Goal: Information Seeking & Learning: Learn about a topic

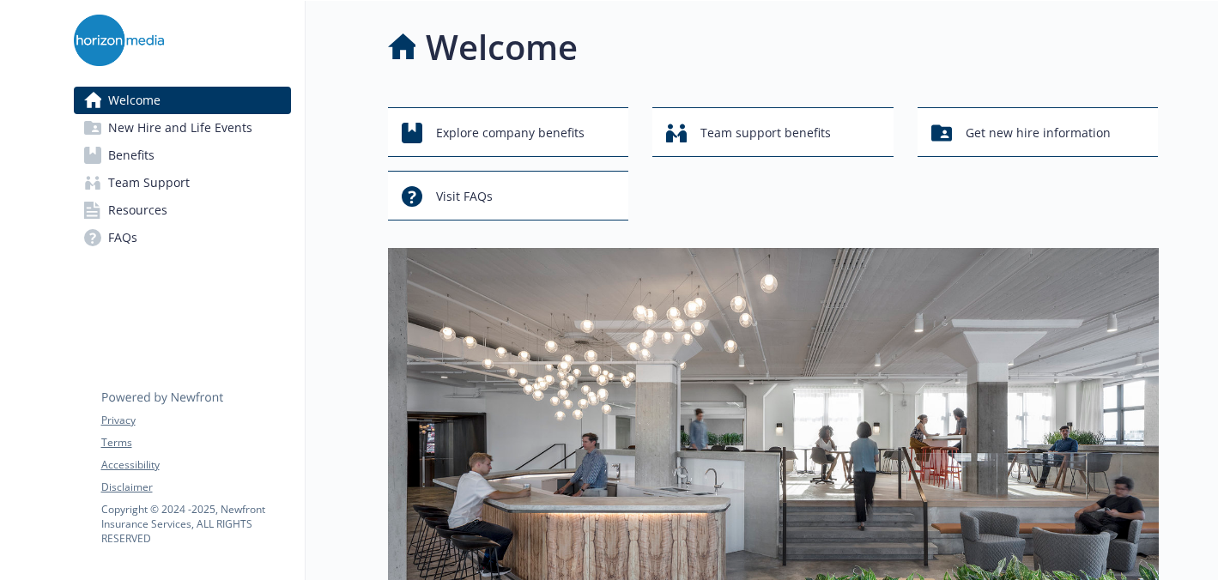
click at [105, 240] on link "FAQs" at bounding box center [182, 237] width 217 height 27
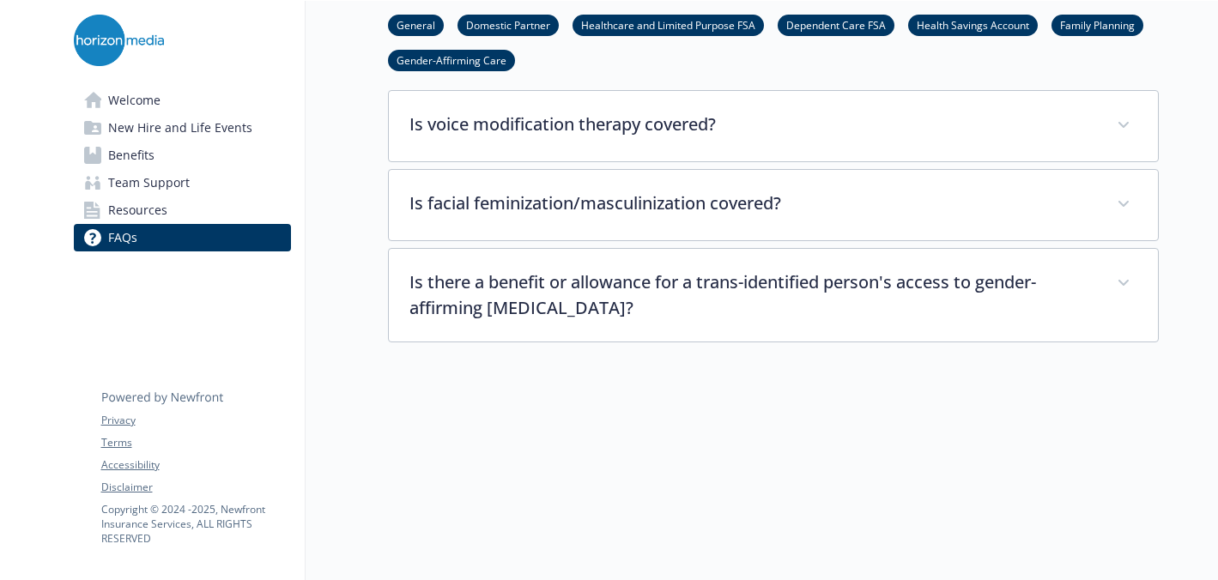
scroll to position [5327, 0]
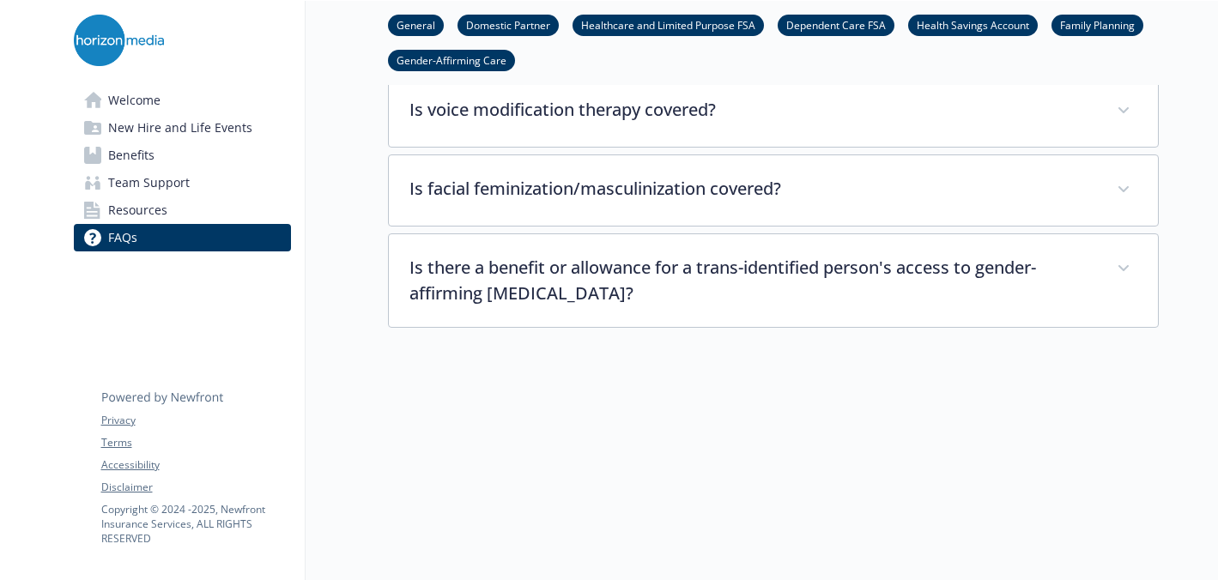
click at [151, 209] on span "Resources" at bounding box center [137, 210] width 59 height 27
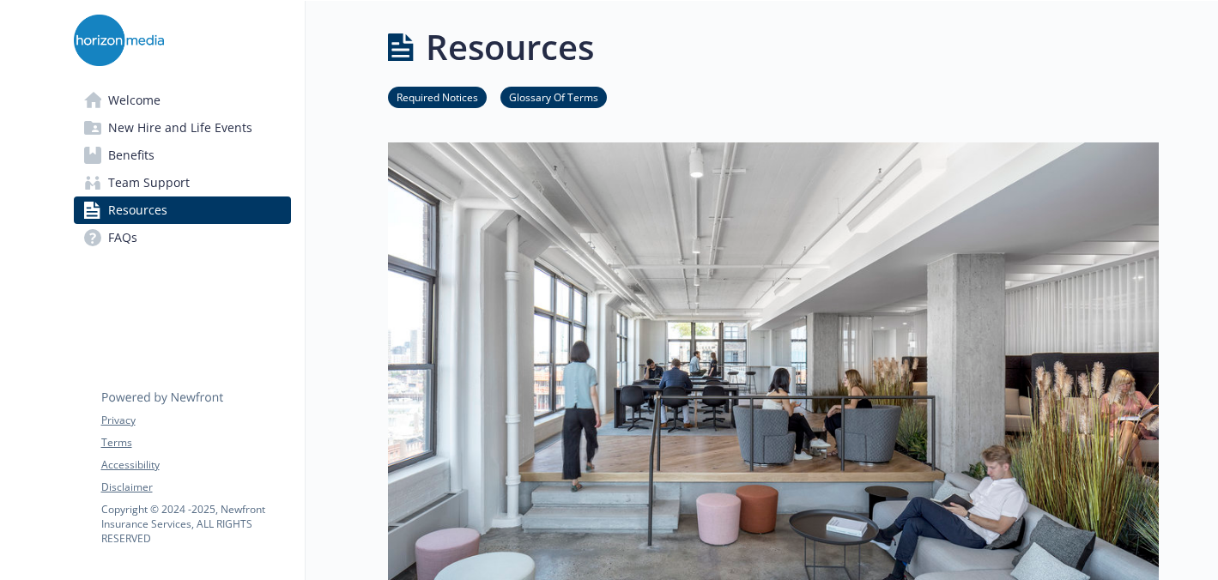
click at [131, 155] on span "Benefits" at bounding box center [131, 155] width 46 height 27
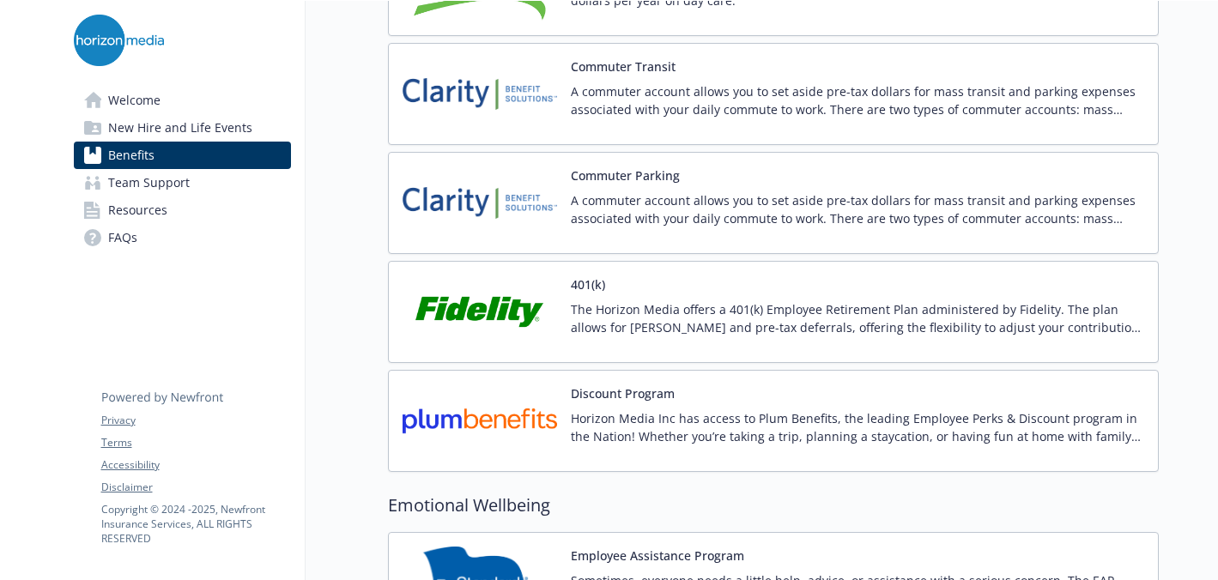
scroll to position [2858, 0]
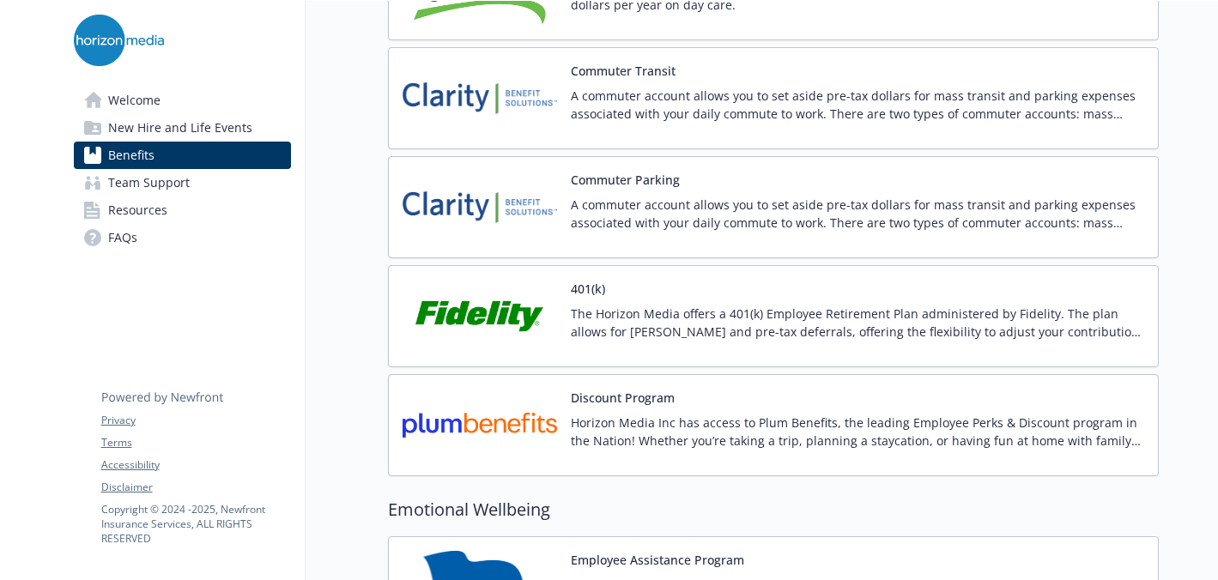
click at [580, 290] on button "401(k)" at bounding box center [588, 289] width 34 height 18
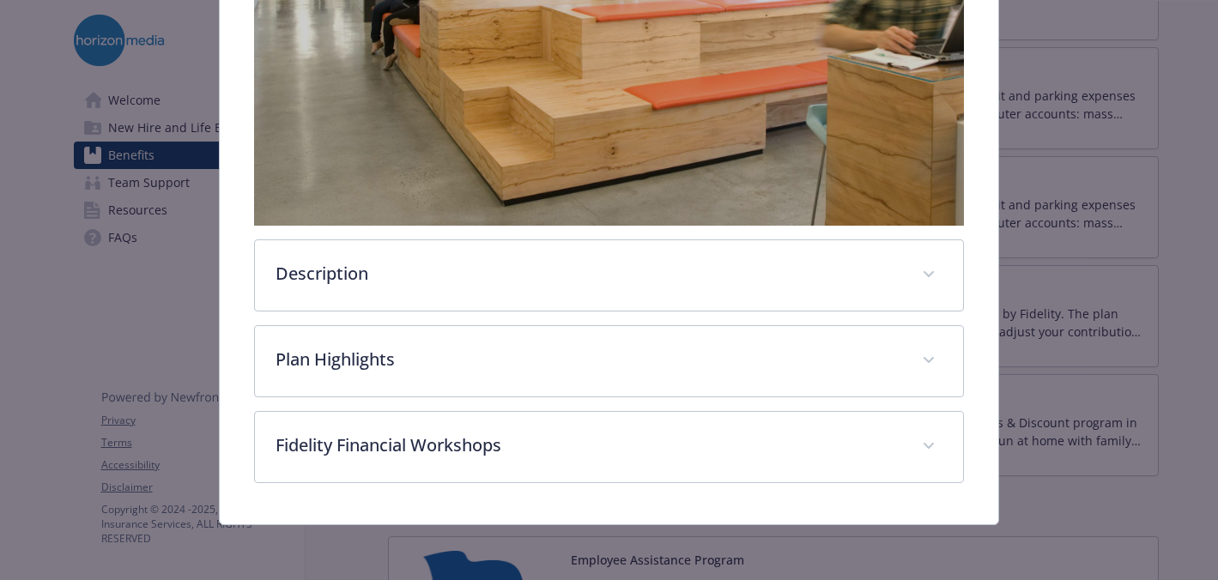
scroll to position [506, 0]
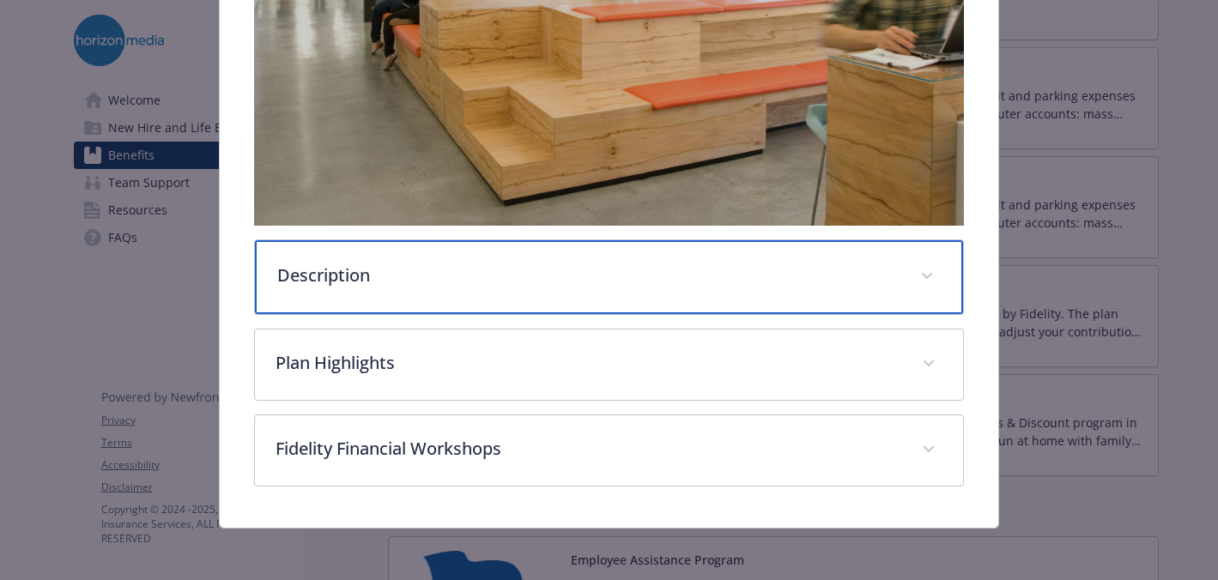
click at [930, 274] on icon "details for plan Financial Wellbeing - 401(k) - 401(k)" at bounding box center [927, 276] width 10 height 6
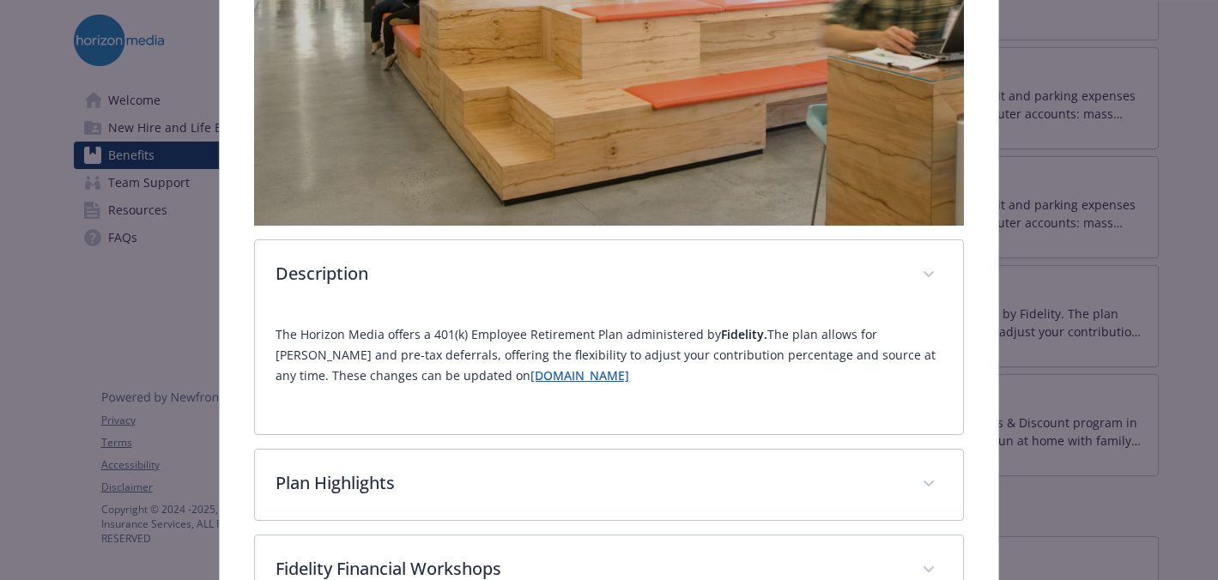
click at [454, 384] on p "The Horizon Media offers a 401(k) Employee Retirement Plan administered by Fide…" at bounding box center [608, 355] width 666 height 62
click at [530, 378] on link "www.401k.com" at bounding box center [579, 375] width 99 height 16
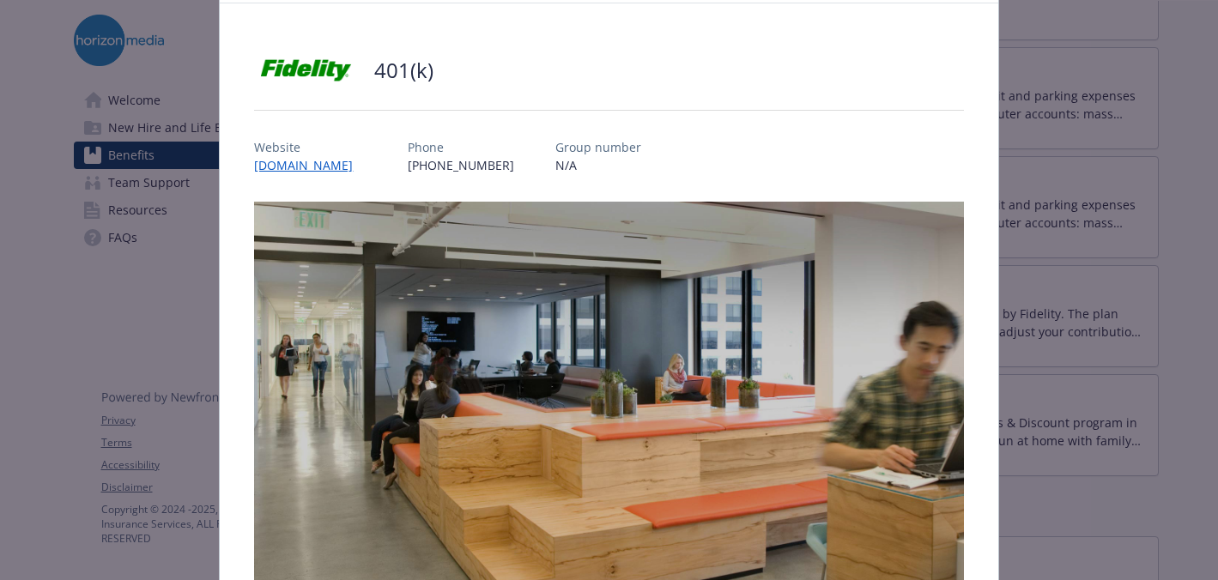
scroll to position [0, 0]
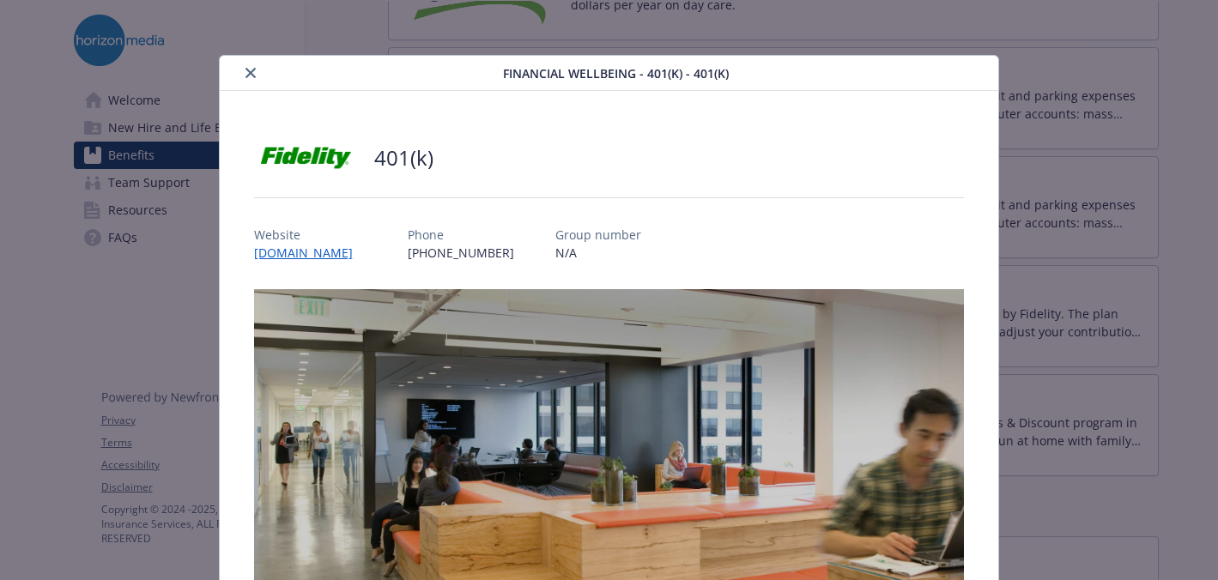
click at [246, 70] on icon "close" at bounding box center [250, 73] width 10 height 10
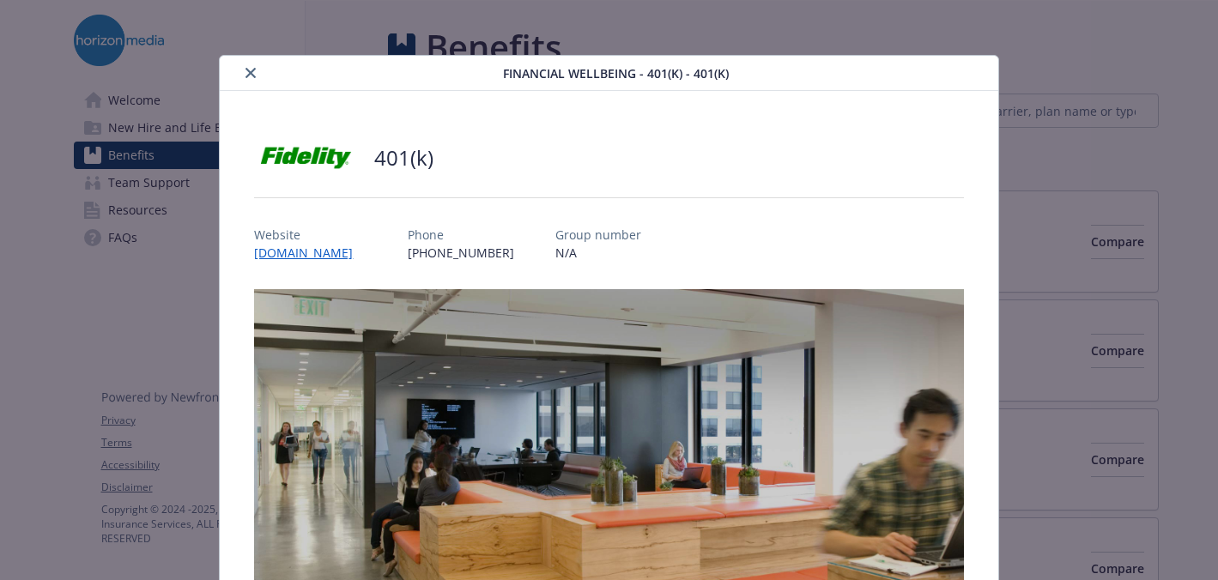
scroll to position [51, 0]
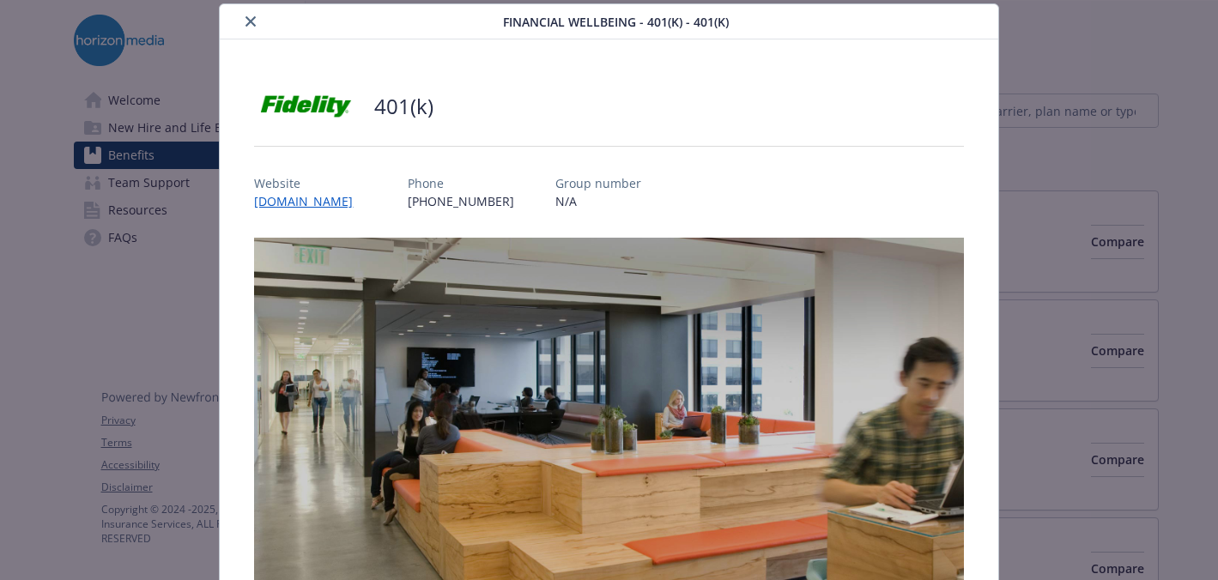
click at [253, 16] on icon "close" at bounding box center [250, 21] width 10 height 10
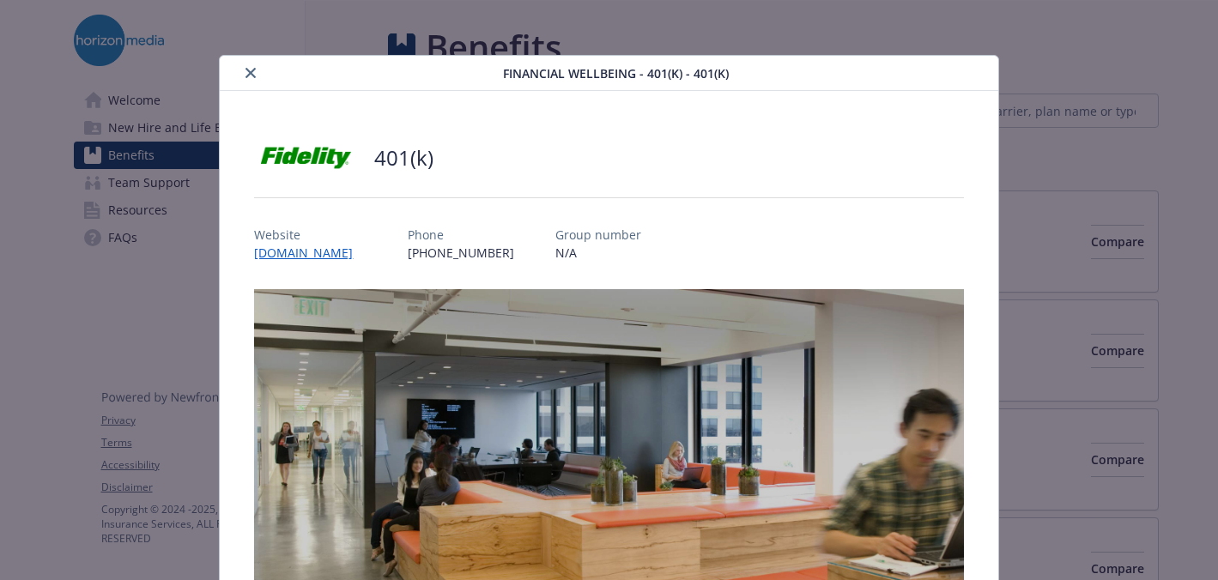
scroll to position [51, 0]
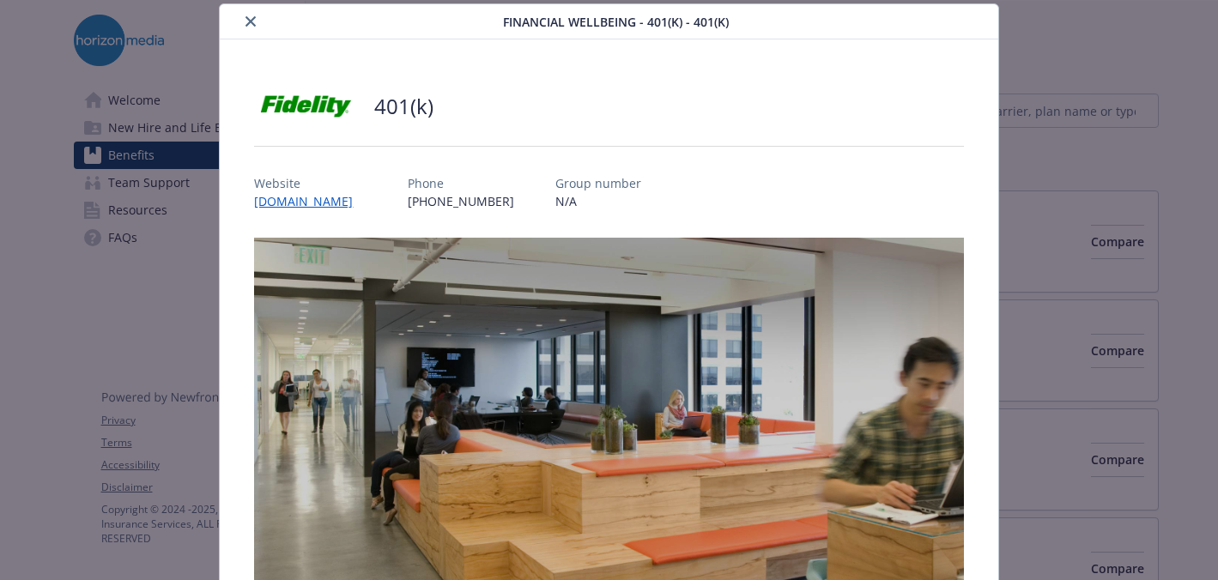
click at [246, 16] on icon "close" at bounding box center [250, 21] width 10 height 10
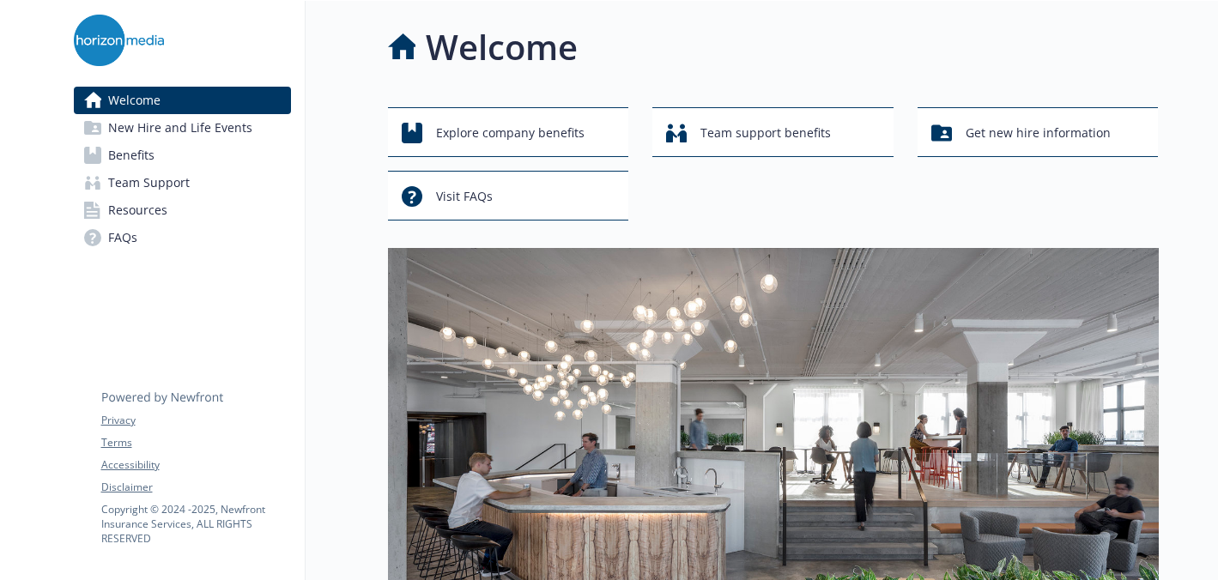
click at [144, 161] on span "Benefits" at bounding box center [131, 155] width 46 height 27
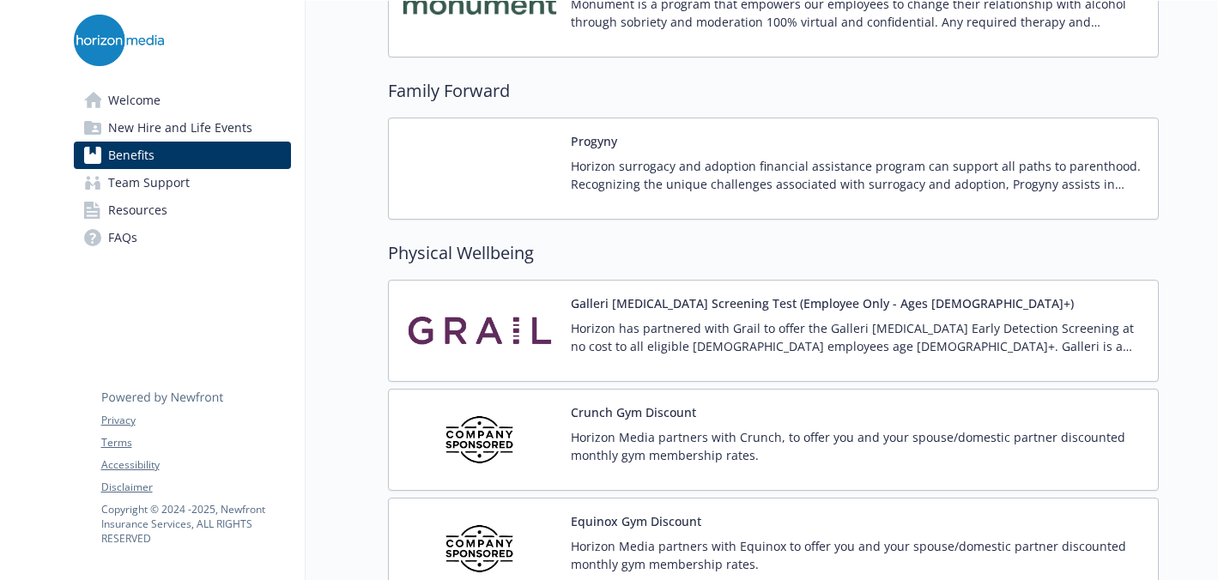
scroll to position [3550, 0]
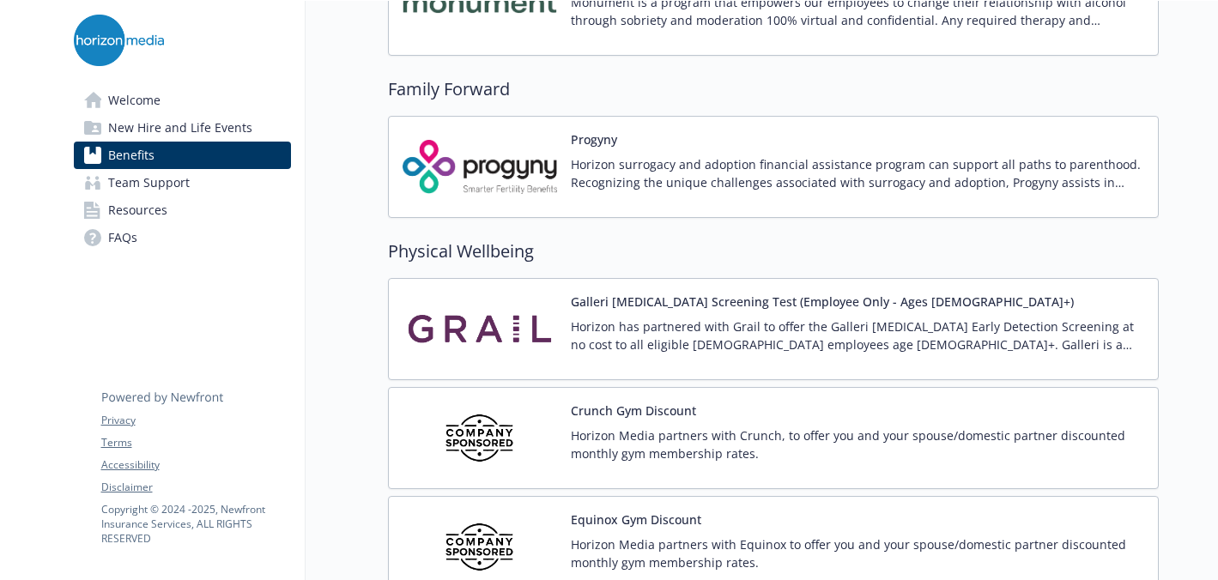
click at [595, 409] on button "Crunch Gym Discount" at bounding box center [633, 411] width 125 height 18
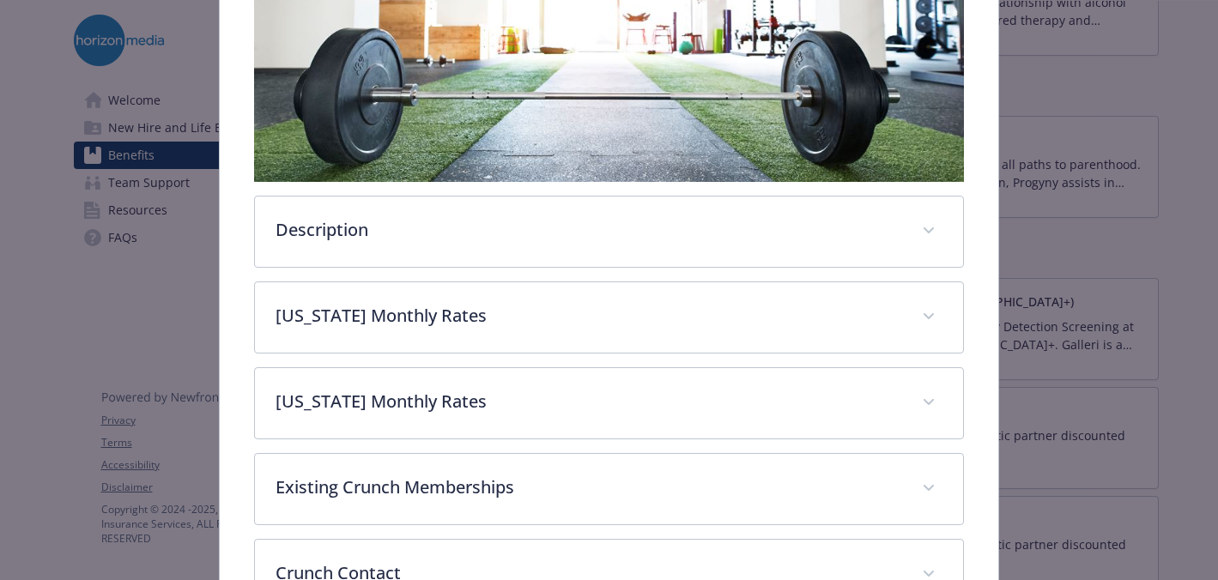
scroll to position [421, 0]
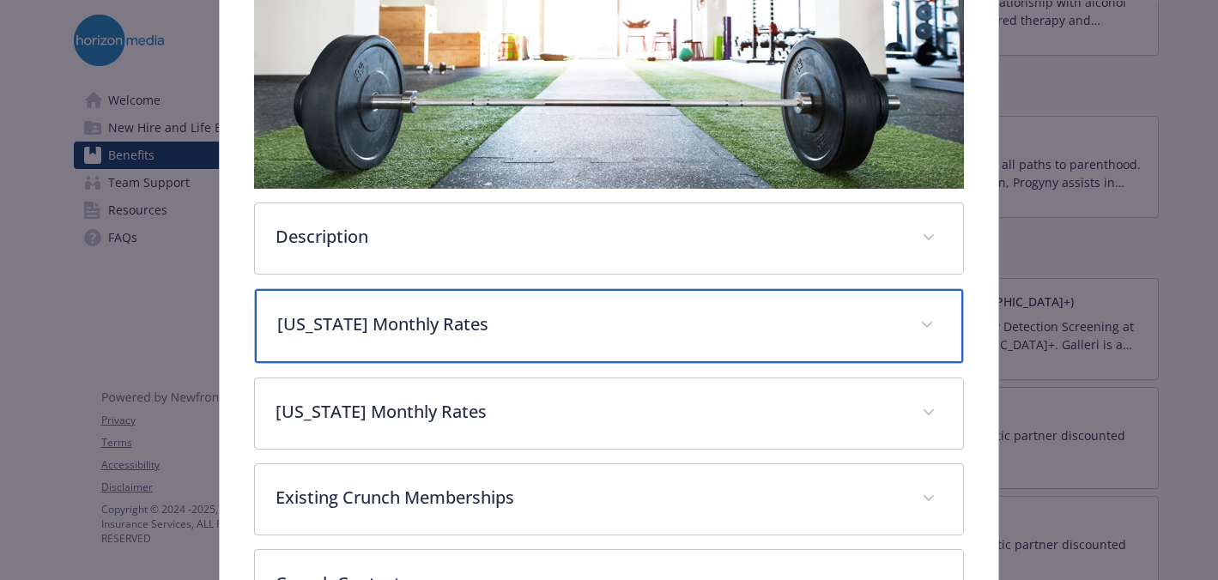
click at [924, 324] on icon "details for plan Physical Wellbeing - Crunch Gym Discount - Gym / Health / Fitn…" at bounding box center [927, 325] width 10 height 7
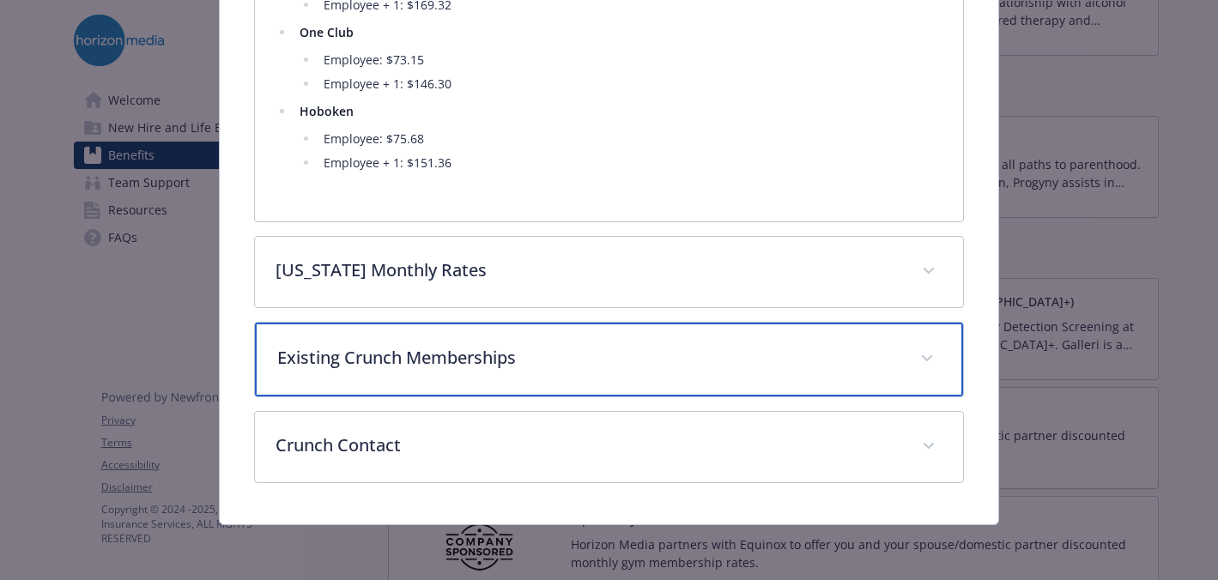
scroll to position [851, 0]
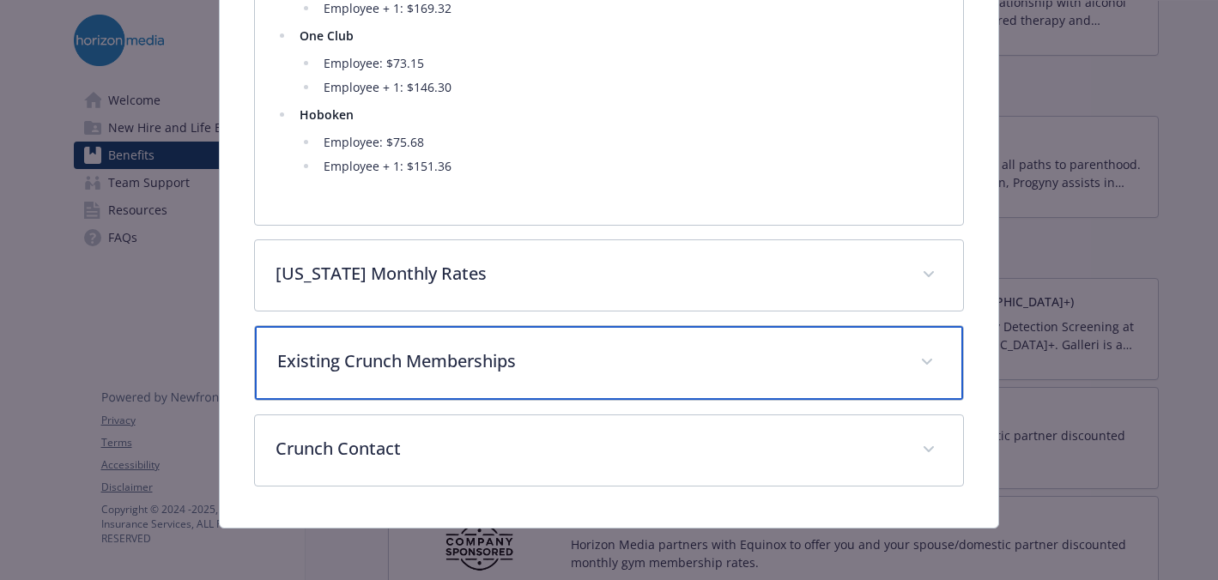
click at [931, 360] on span "details for plan Physical Wellbeing - Crunch Gym Discount - Gym / Health / Fitn…" at bounding box center [926, 361] width 27 height 27
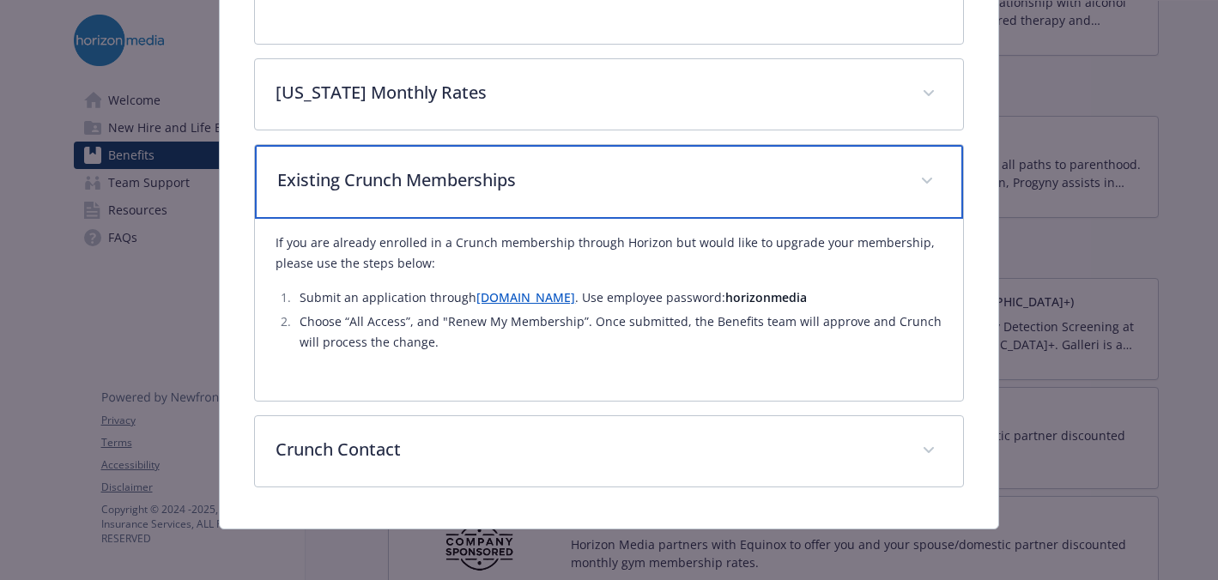
scroll to position [1034, 0]
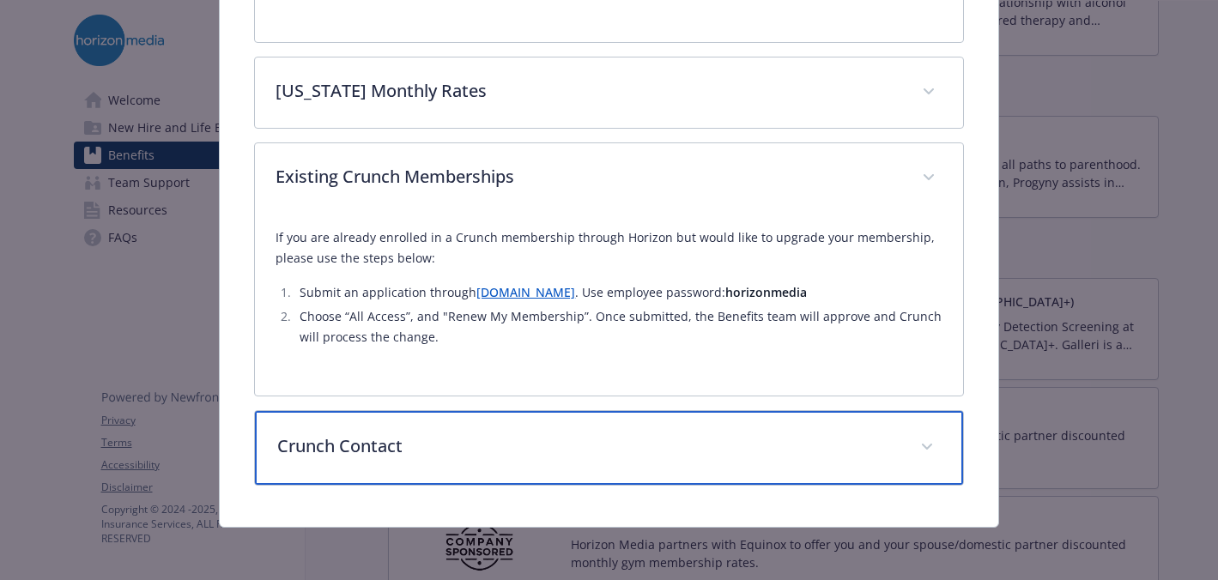
click at [931, 445] on icon "details for plan Physical Wellbeing - Crunch Gym Discount - Gym / Health / Fitn…" at bounding box center [927, 447] width 10 height 7
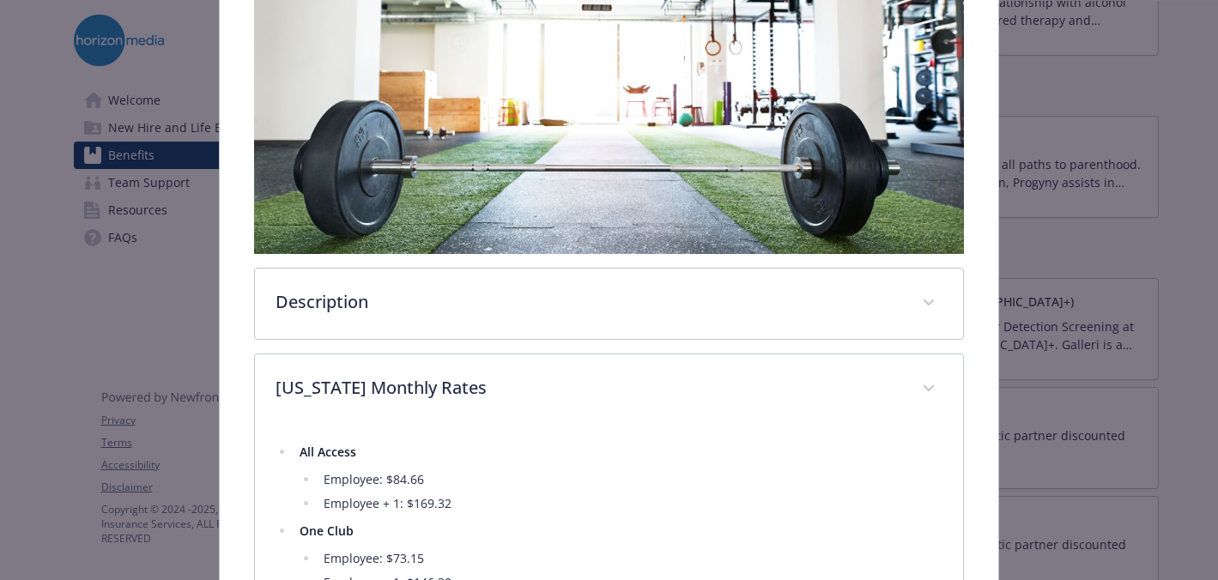
scroll to position [354, 0]
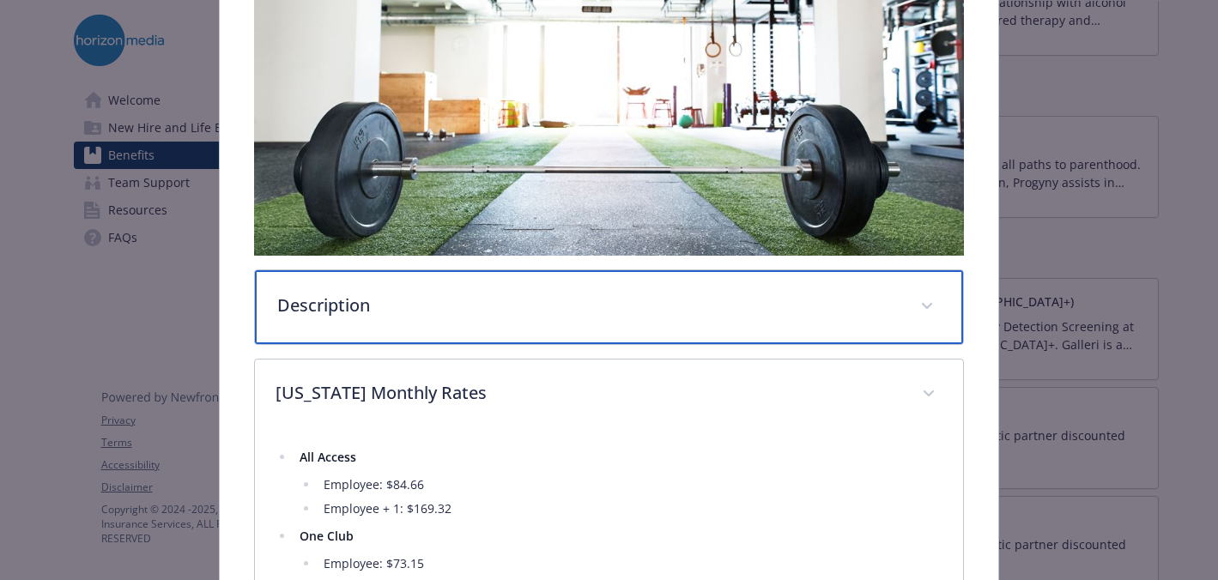
click at [923, 313] on span "details for plan Physical Wellbeing - Crunch Gym Discount - Gym / Health / Fitn…" at bounding box center [926, 306] width 27 height 27
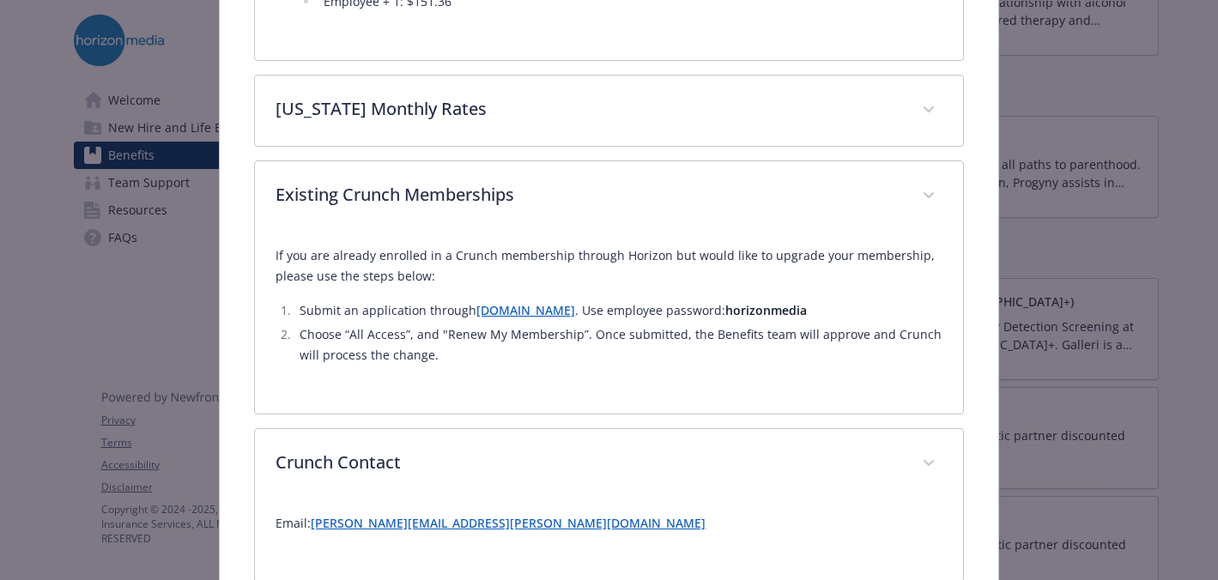
scroll to position [1116, 0]
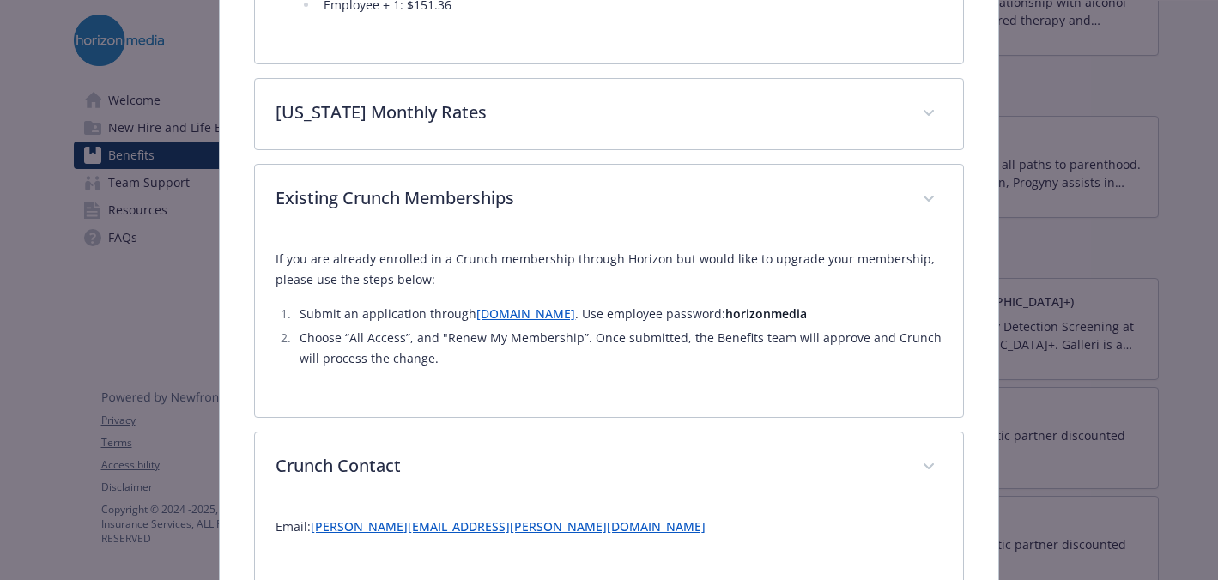
click at [506, 317] on link "www.onlineccs.com" at bounding box center [525, 314] width 99 height 16
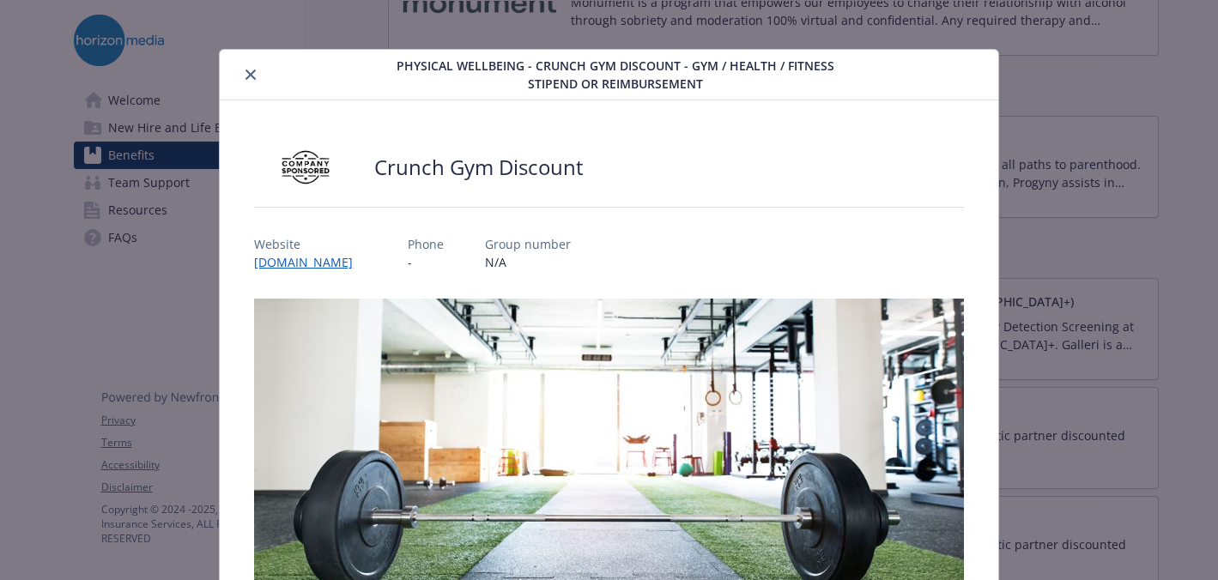
scroll to position [0, 0]
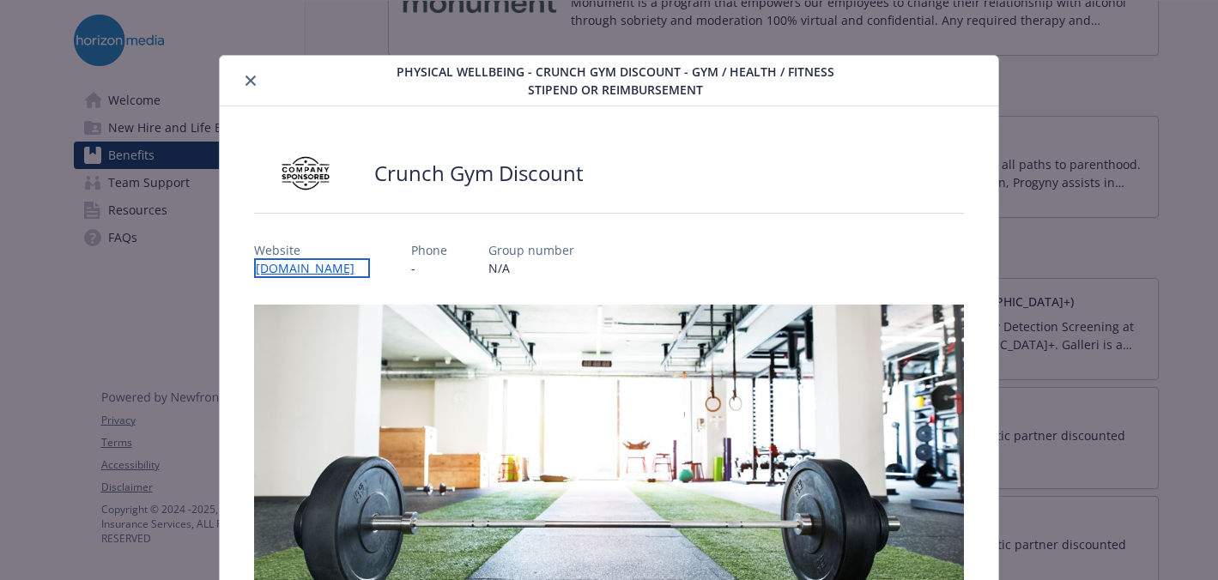
click at [295, 268] on link "www.crunch.com" at bounding box center [312, 268] width 116 height 20
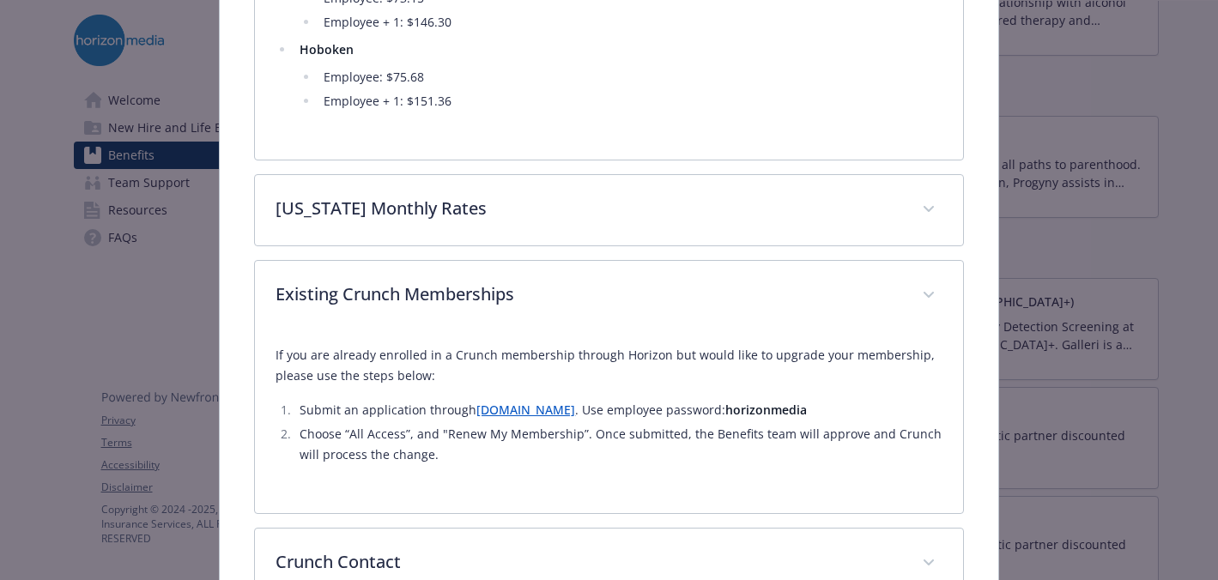
scroll to position [1028, 0]
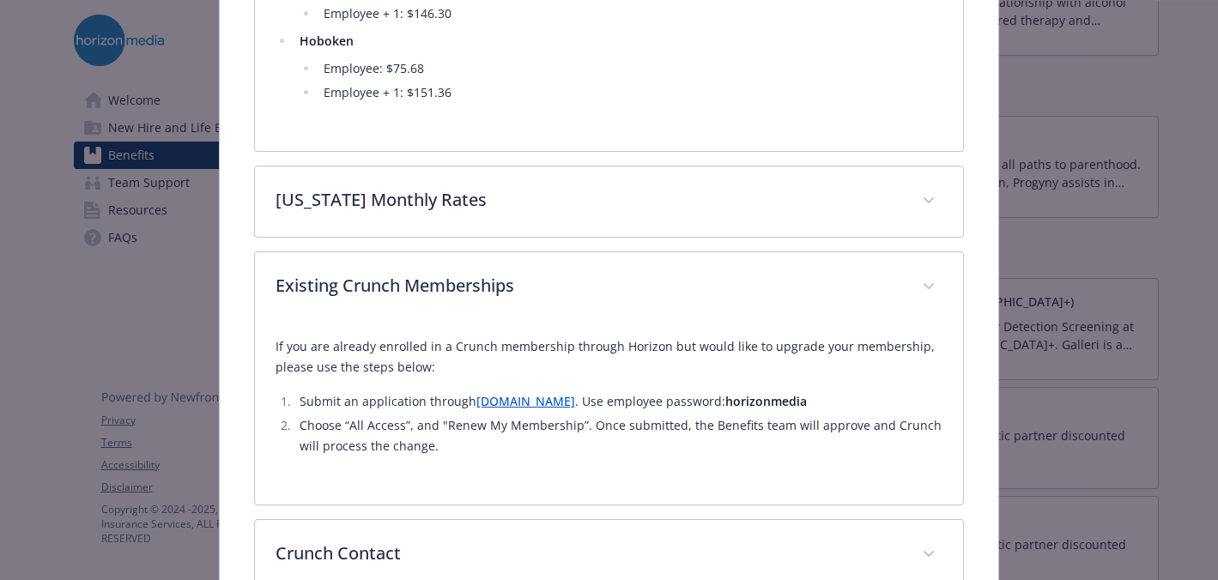
click at [506, 402] on link "www.onlineccs.com" at bounding box center [525, 401] width 99 height 16
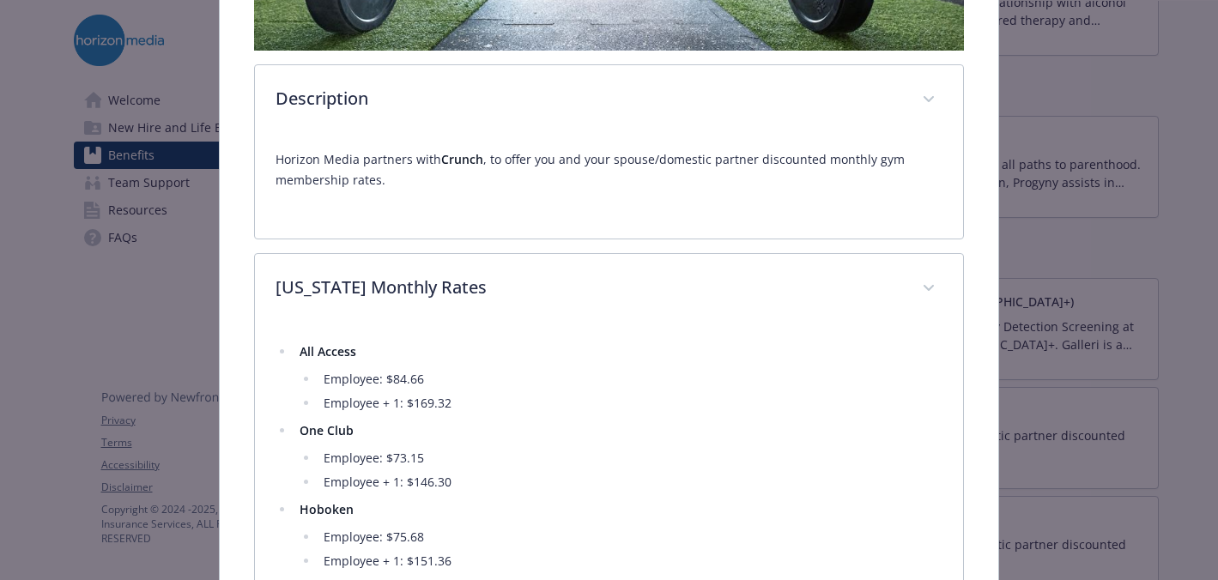
scroll to position [0, 0]
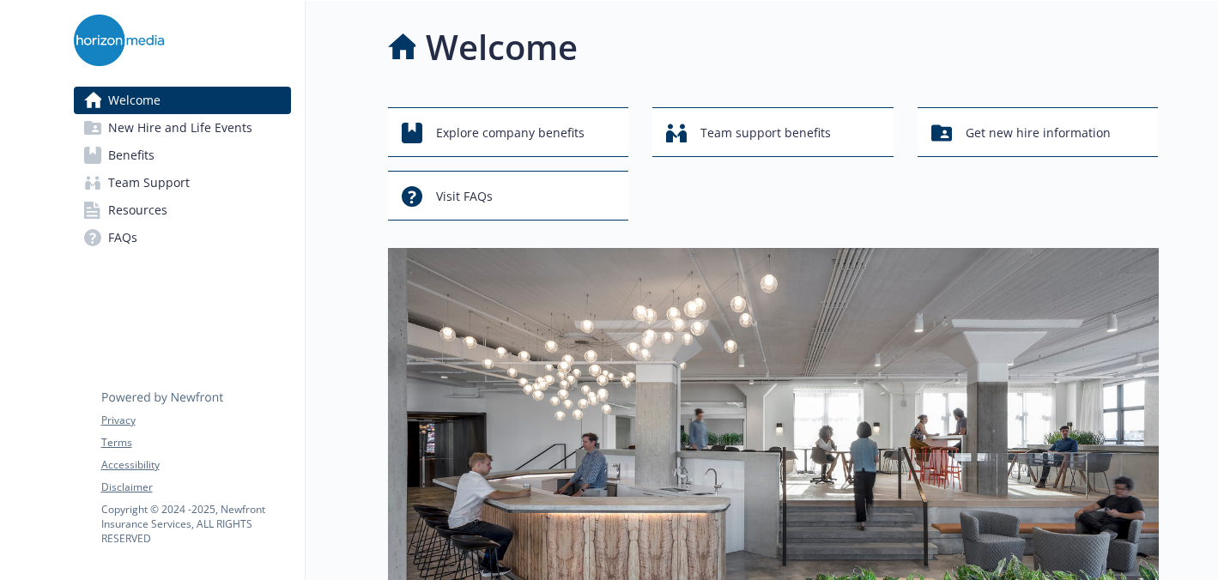
click at [152, 157] on span "Benefits" at bounding box center [131, 155] width 46 height 27
